Goal: Find specific page/section: Find specific page/section

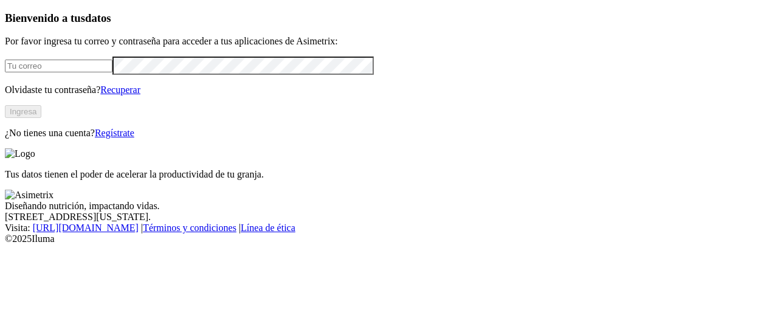
type input "[PERSON_NAME][EMAIL_ADDRESS][PERSON_NAME][DOMAIN_NAME]"
click at [41, 118] on button "Ingresa" at bounding box center [23, 111] width 36 height 13
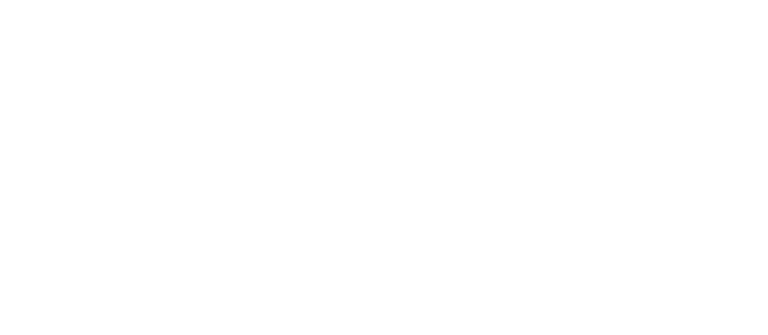
scroll to position [115, 0]
